Goal: Task Accomplishment & Management: Manage account settings

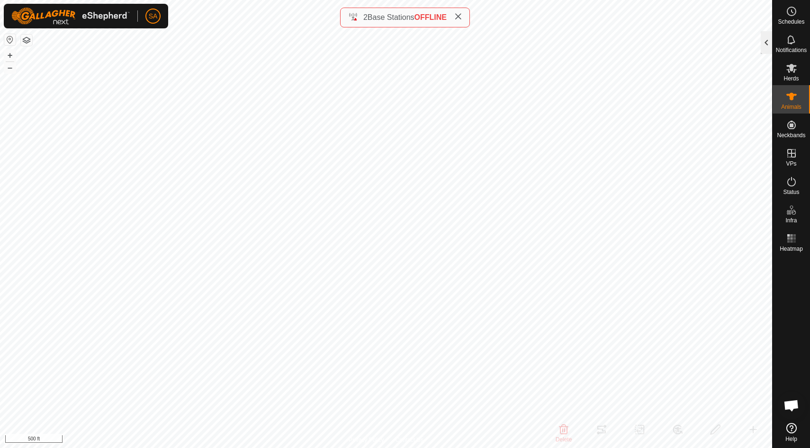
click at [766, 42] on div at bounding box center [766, 42] width 11 height 23
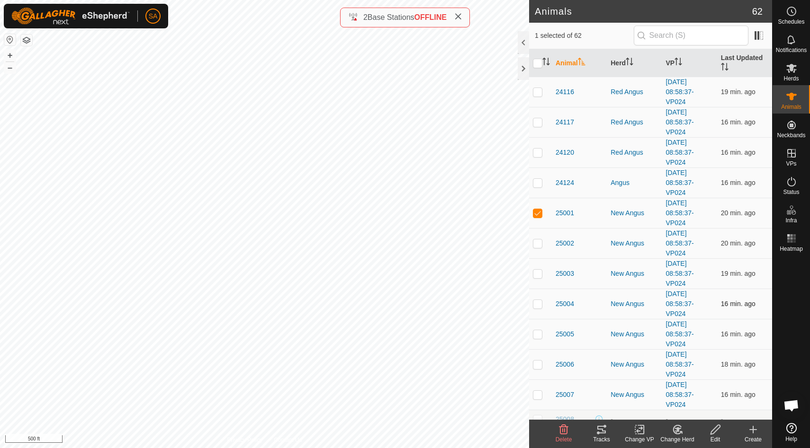
scroll to position [908, 0]
click at [567, 214] on span "25001" at bounding box center [565, 215] width 18 height 10
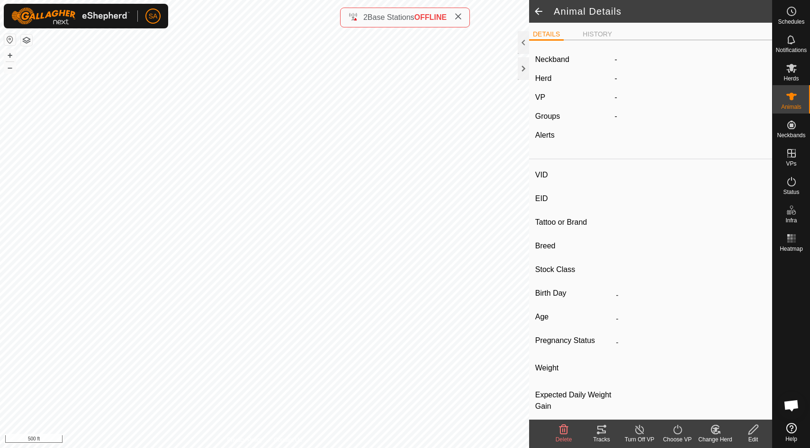
type input "25001"
type input "840003304719057"
type input "5 Blue"
type input "Black Angus"
type input "-"
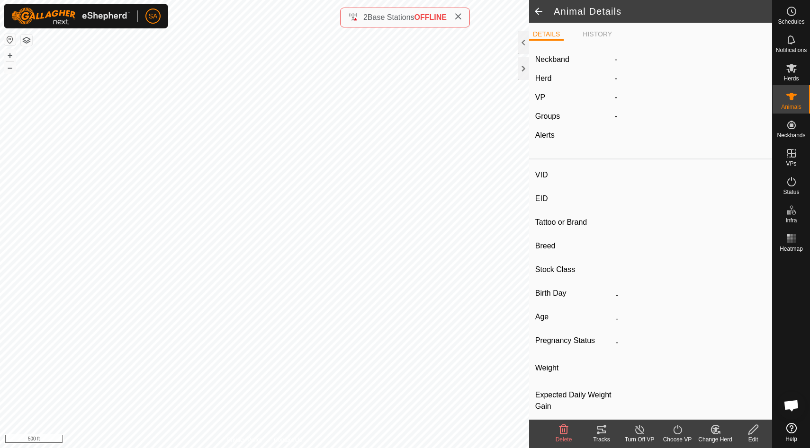
type input "03/2020"
type input "5 years 8 months"
type input "Empty"
type input "0 kg"
type input "-"
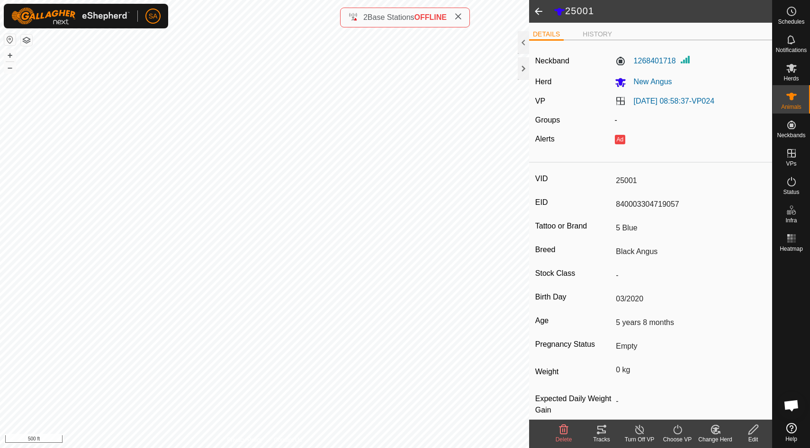
click at [754, 428] on icon at bounding box center [753, 429] width 12 height 11
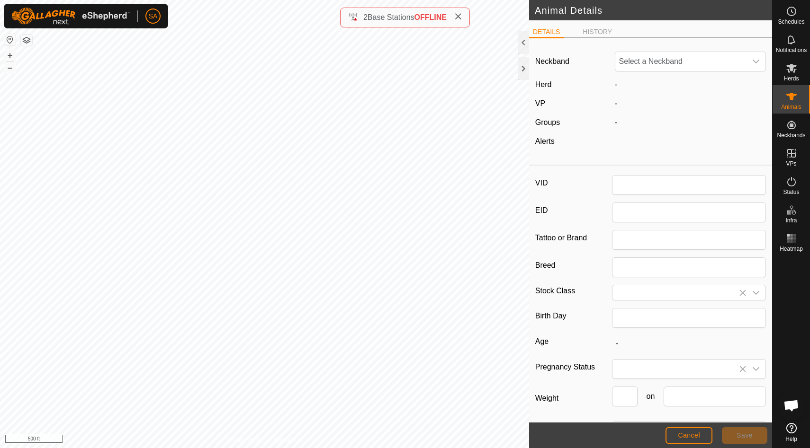
type input "25001"
type input "840003304719057"
type input "5 Blue"
type input "Black Angus"
type input "03/2020"
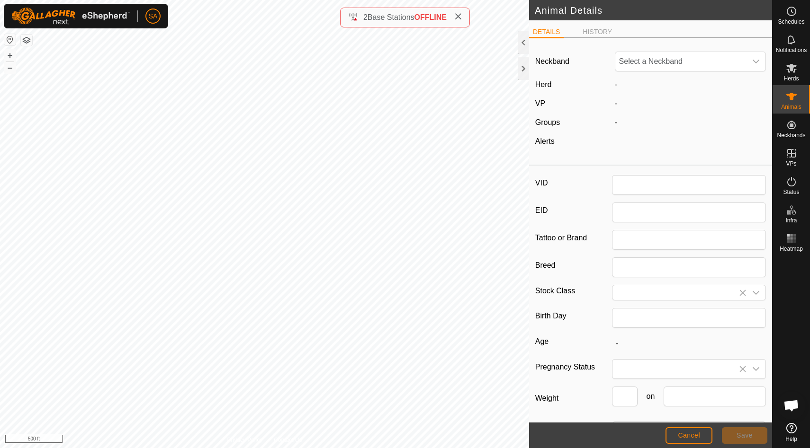
type input "5 years 8 months"
type input "0"
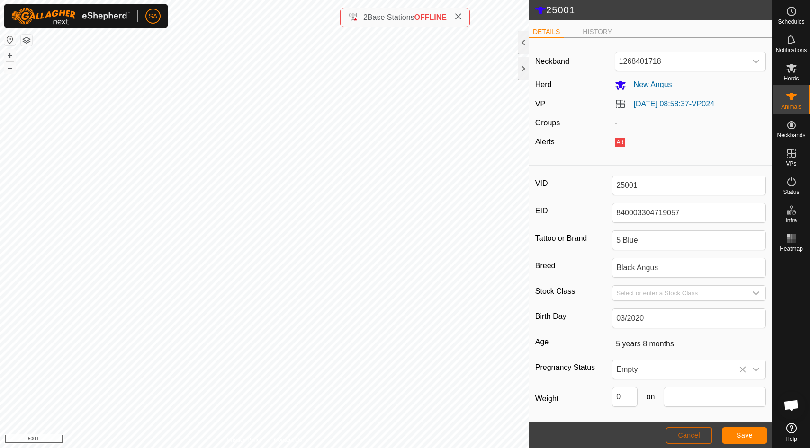
click at [691, 437] on span "Cancel" at bounding box center [689, 436] width 22 height 8
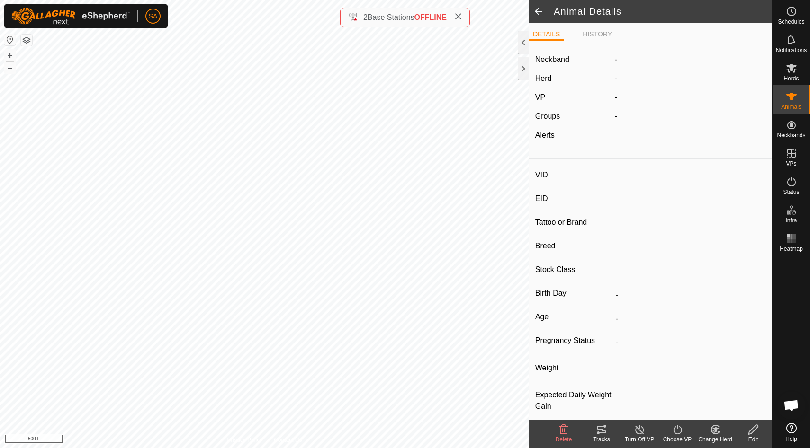
type input "25001"
type input "840003304719057"
type input "5 Blue"
type input "Black Angus"
type input "-"
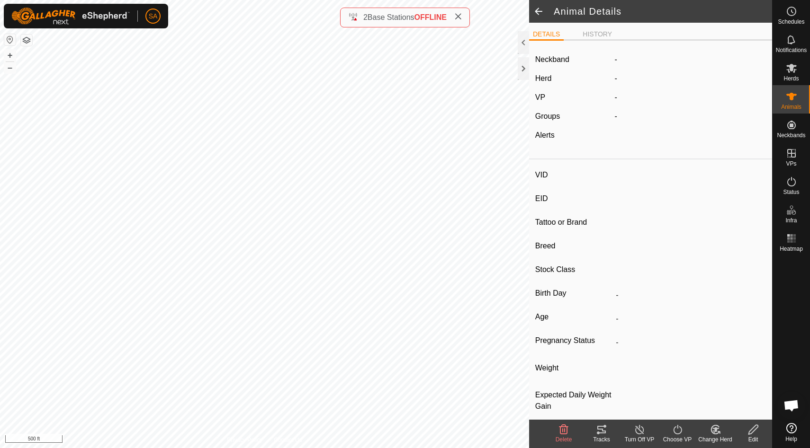
type input "03/2020"
type input "5 years 8 months"
type input "Empty"
type input "0 kg"
type input "-"
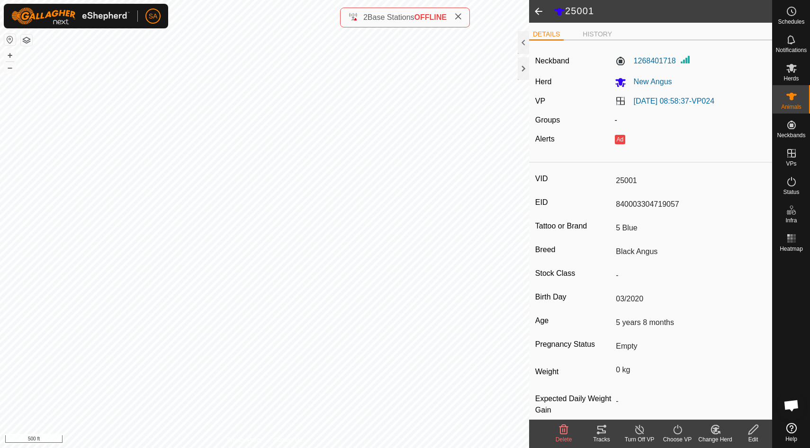
click at [641, 434] on icon at bounding box center [639, 429] width 9 height 9
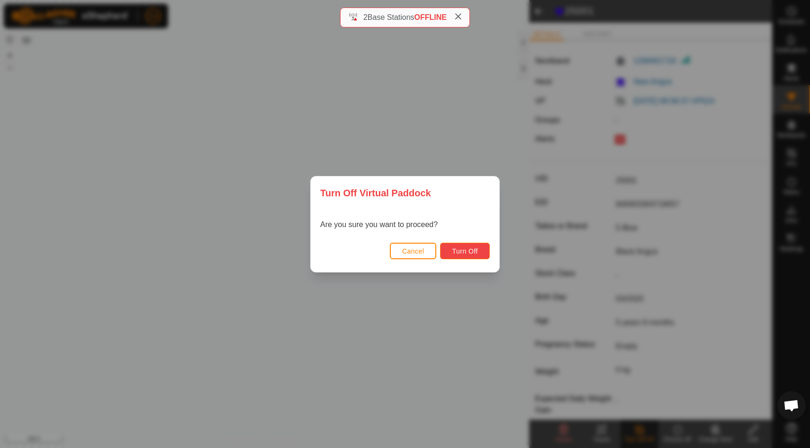
click at [474, 252] on span "Turn Off" at bounding box center [465, 252] width 26 height 8
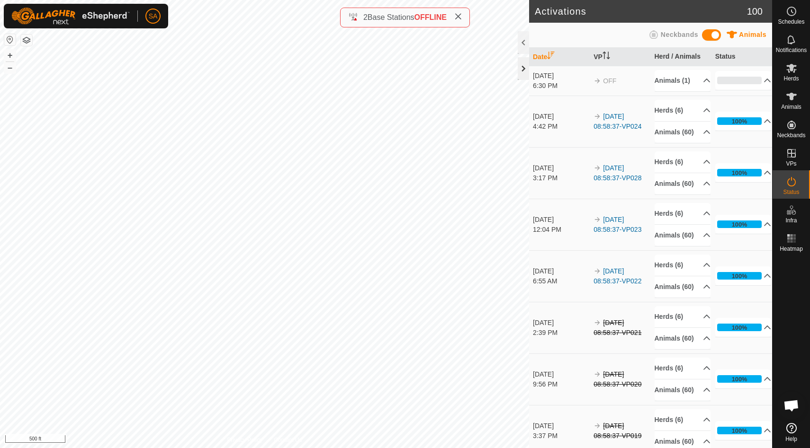
click at [525, 64] on div at bounding box center [523, 68] width 11 height 23
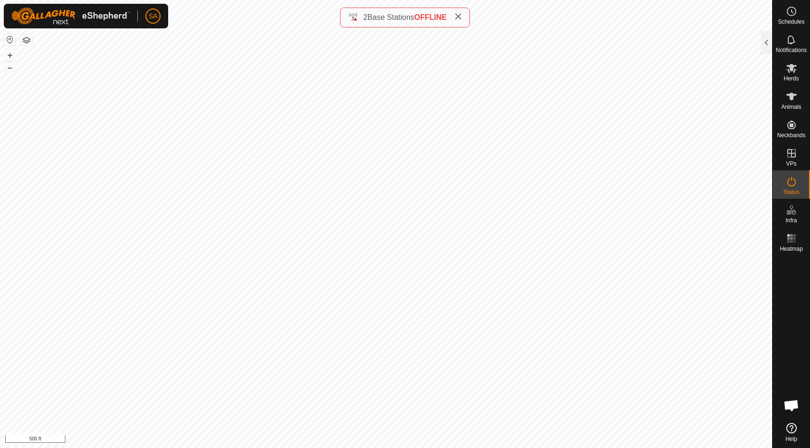
click at [461, 16] on icon at bounding box center [458, 17] width 8 height 8
